Goal: Information Seeking & Learning: Learn about a topic

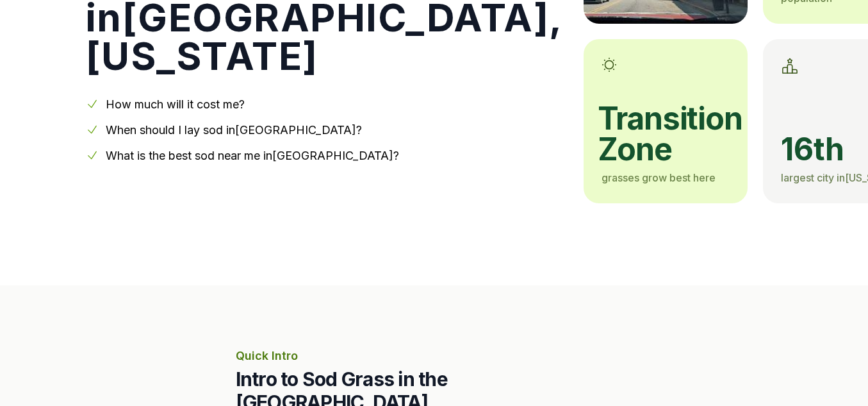
scroll to position [291, 0]
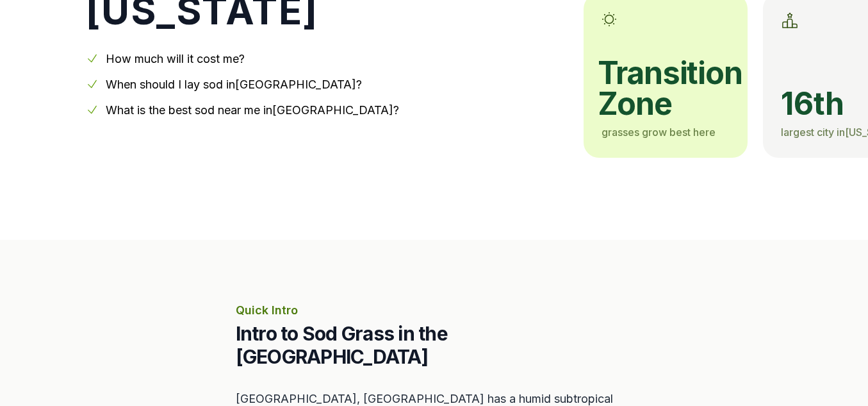
click at [238, 85] on link "When should I lay sod in [GEOGRAPHIC_DATA] ?" at bounding box center [234, 84] width 256 height 13
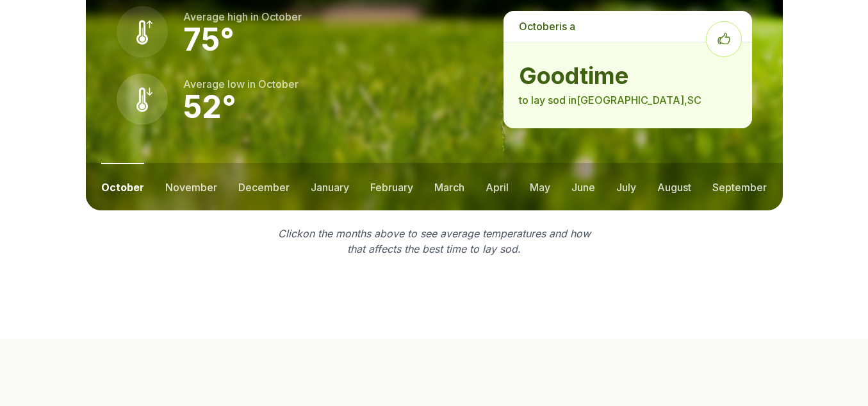
scroll to position [1712, 0]
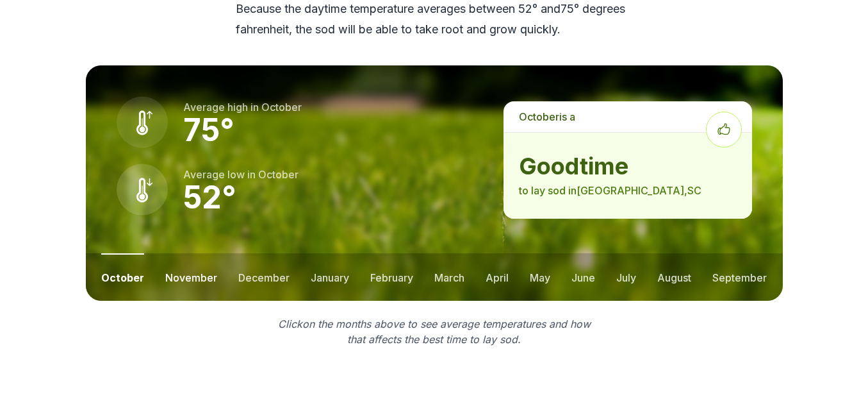
click at [200, 253] on button "november" at bounding box center [191, 276] width 52 height 47
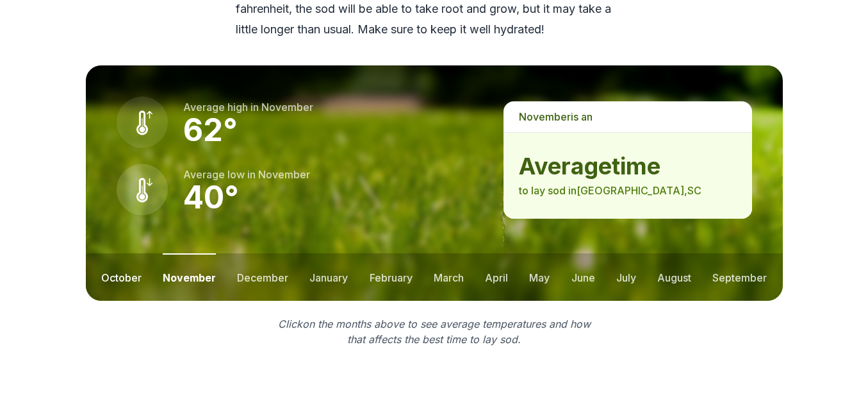
click at [113, 253] on button "october" at bounding box center [121, 276] width 40 height 47
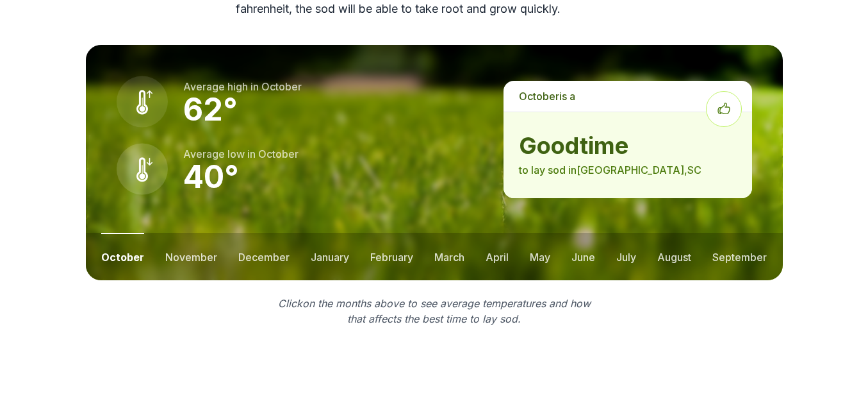
scroll to position [1712, 0]
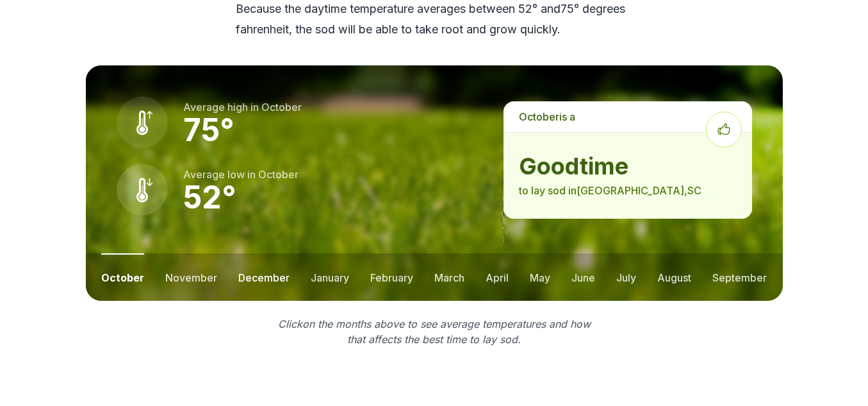
click at [267, 253] on button "december" at bounding box center [263, 276] width 51 height 47
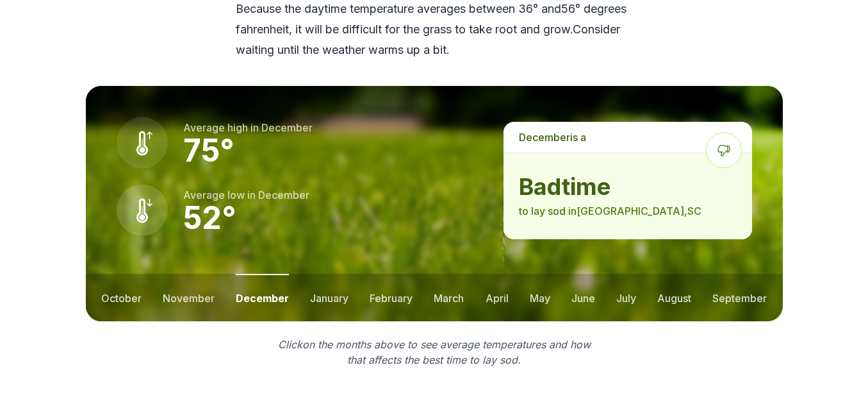
scroll to position [1733, 0]
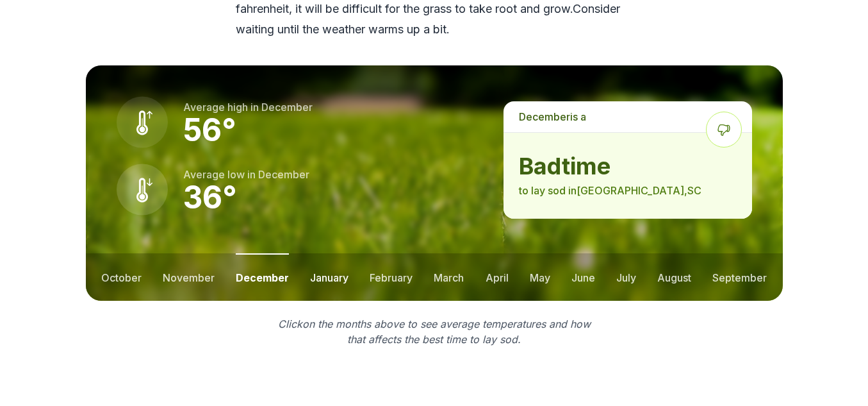
click at [323, 253] on button "january" at bounding box center [329, 276] width 38 height 47
click at [391, 253] on button "february" at bounding box center [393, 276] width 43 height 47
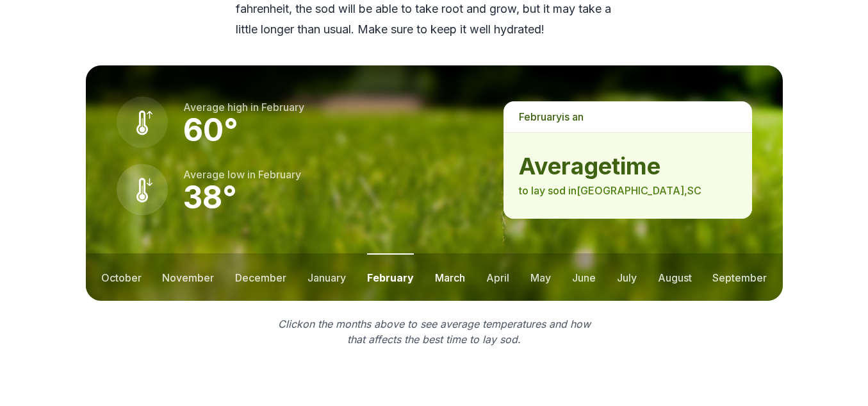
click at [447, 253] on button "march" at bounding box center [450, 276] width 30 height 47
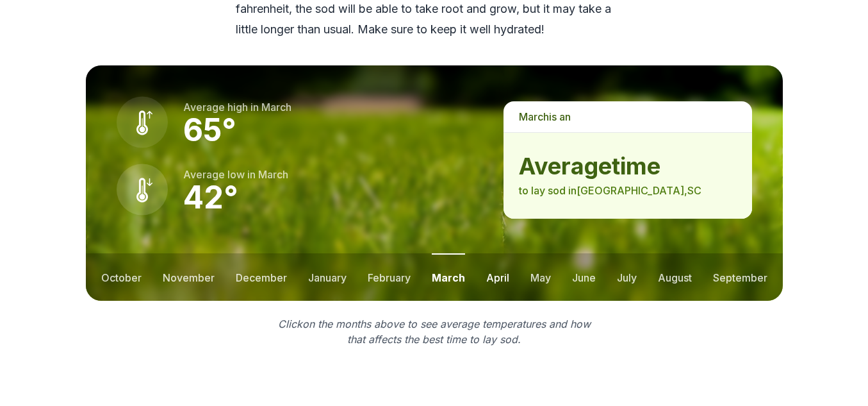
click at [502, 253] on button "april" at bounding box center [497, 276] width 23 height 47
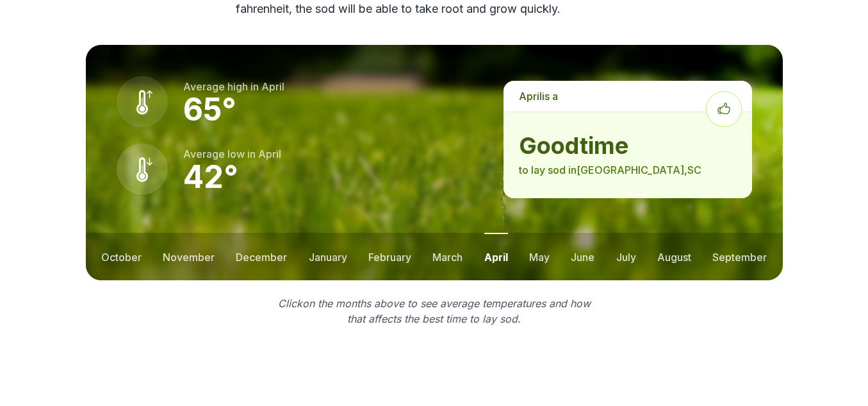
scroll to position [1712, 0]
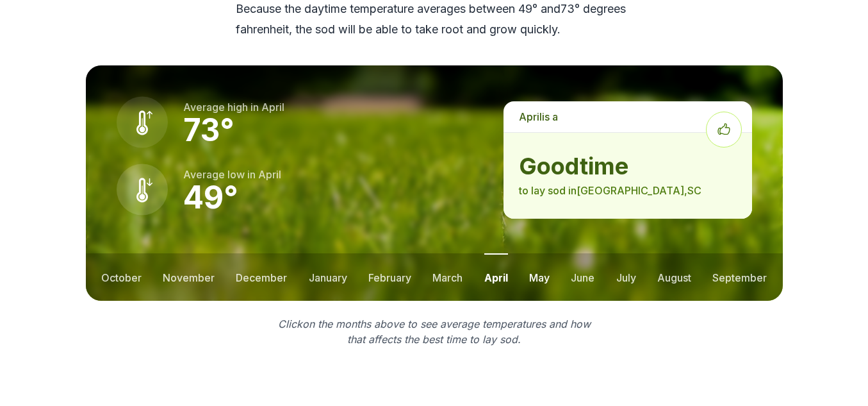
click at [529, 253] on button "may" at bounding box center [539, 276] width 21 height 47
click at [581, 253] on button "june" at bounding box center [584, 276] width 24 height 47
click at [633, 253] on button "july" at bounding box center [626, 276] width 20 height 47
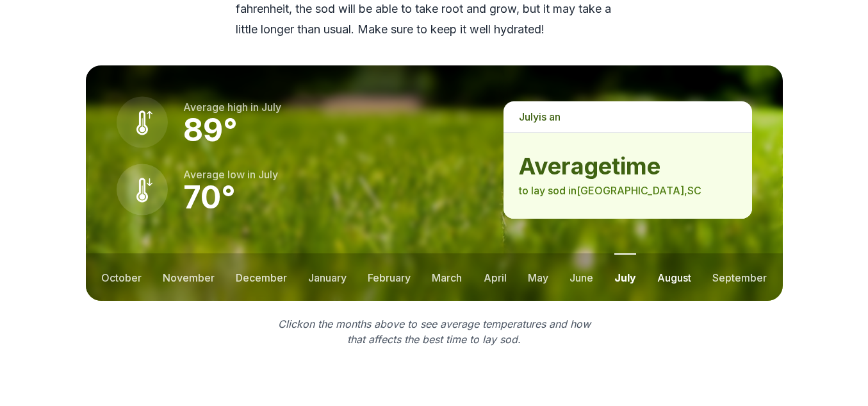
click at [680, 253] on button "august" at bounding box center [674, 276] width 34 height 47
click at [746, 253] on button "september" at bounding box center [740, 276] width 54 height 47
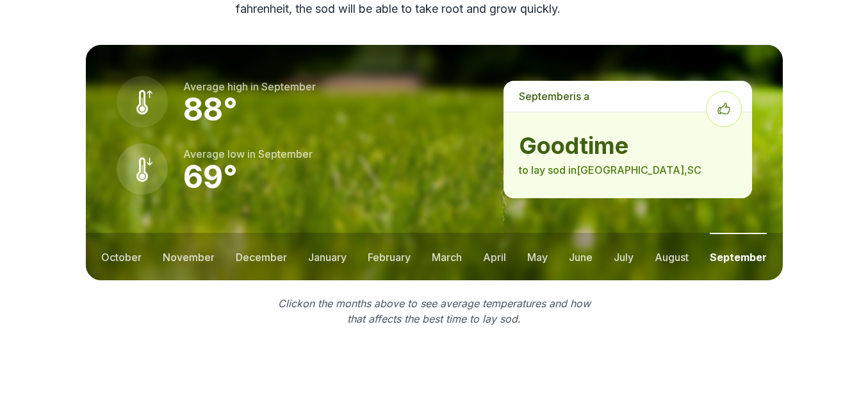
scroll to position [1712, 0]
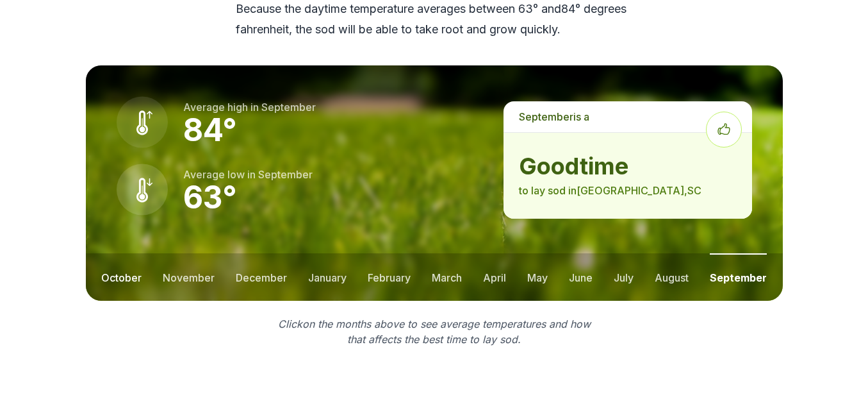
click at [114, 253] on button "october" at bounding box center [121, 276] width 40 height 47
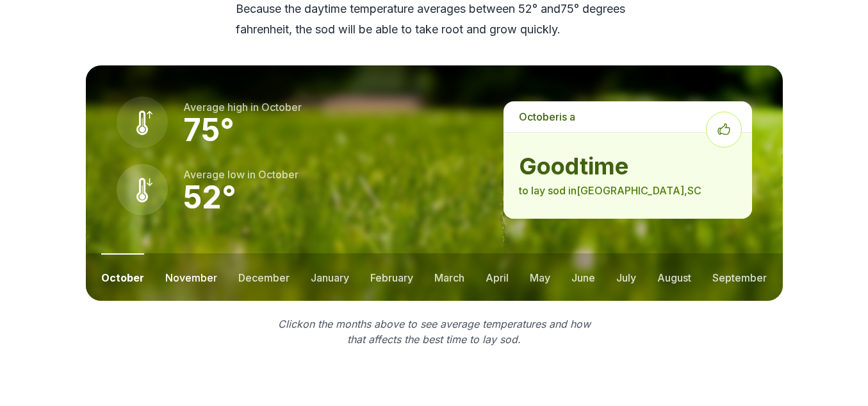
click at [178, 253] on button "november" at bounding box center [191, 276] width 52 height 47
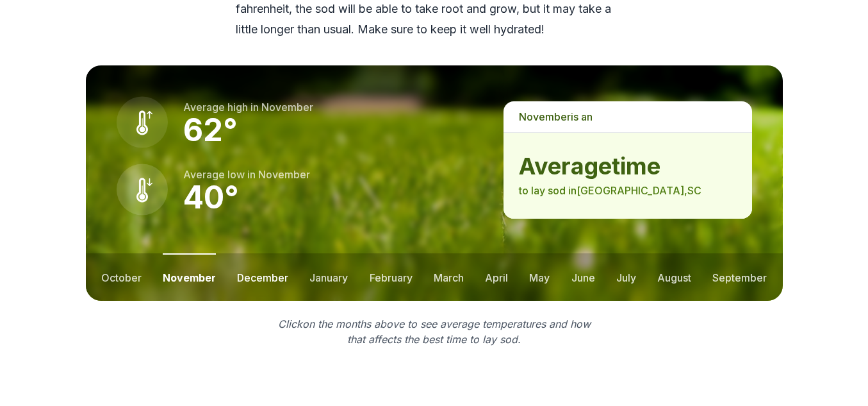
click at [255, 253] on button "december" at bounding box center [262, 276] width 51 height 47
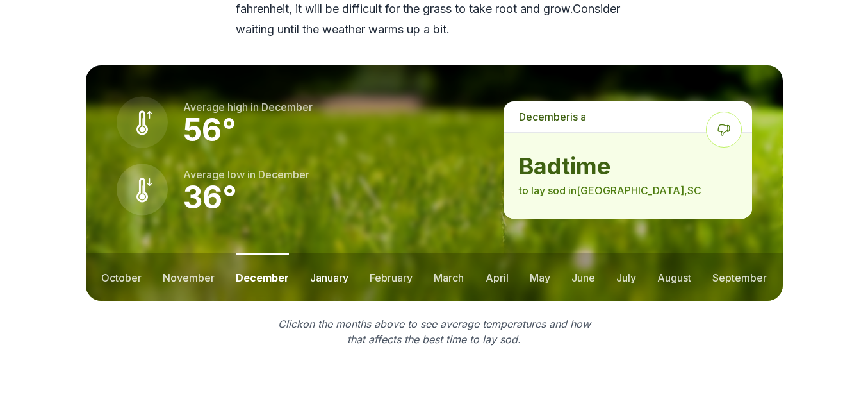
click at [337, 253] on button "january" at bounding box center [329, 276] width 38 height 47
click at [390, 253] on button "february" at bounding box center [393, 276] width 43 height 47
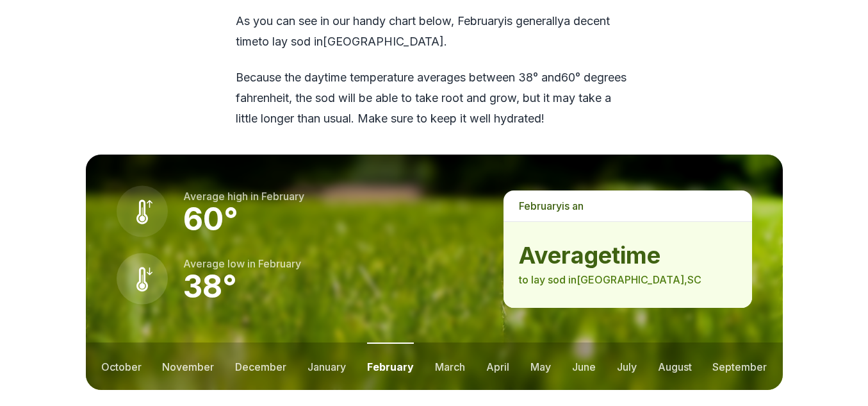
scroll to position [1655, 0]
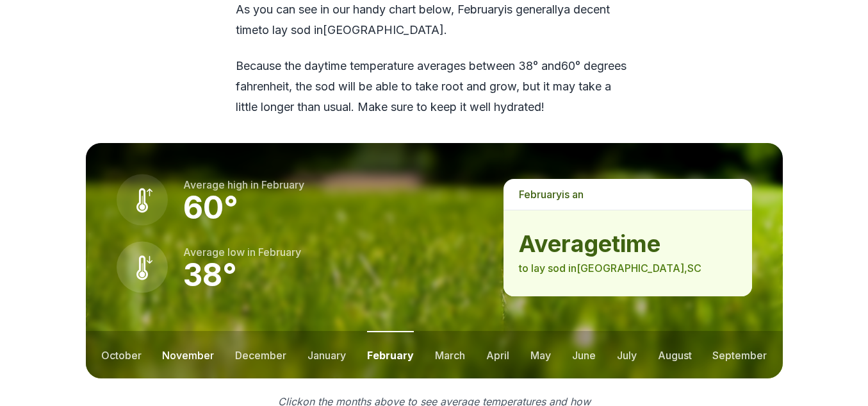
click at [201, 331] on button "november" at bounding box center [188, 354] width 52 height 47
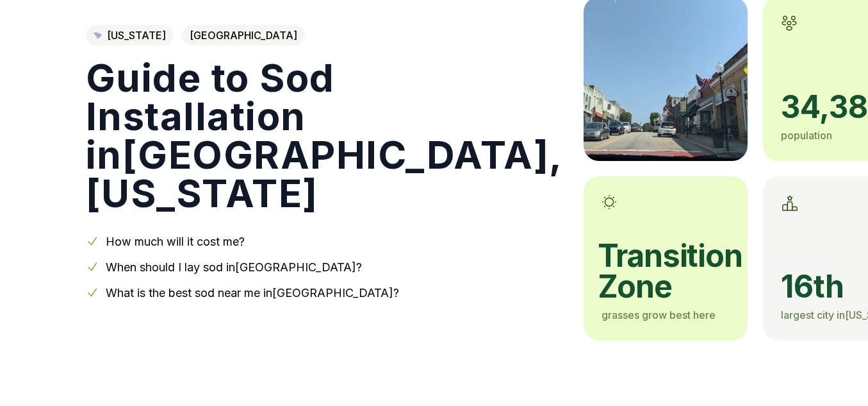
scroll to position [0, 0]
